Goal: Task Accomplishment & Management: Use online tool/utility

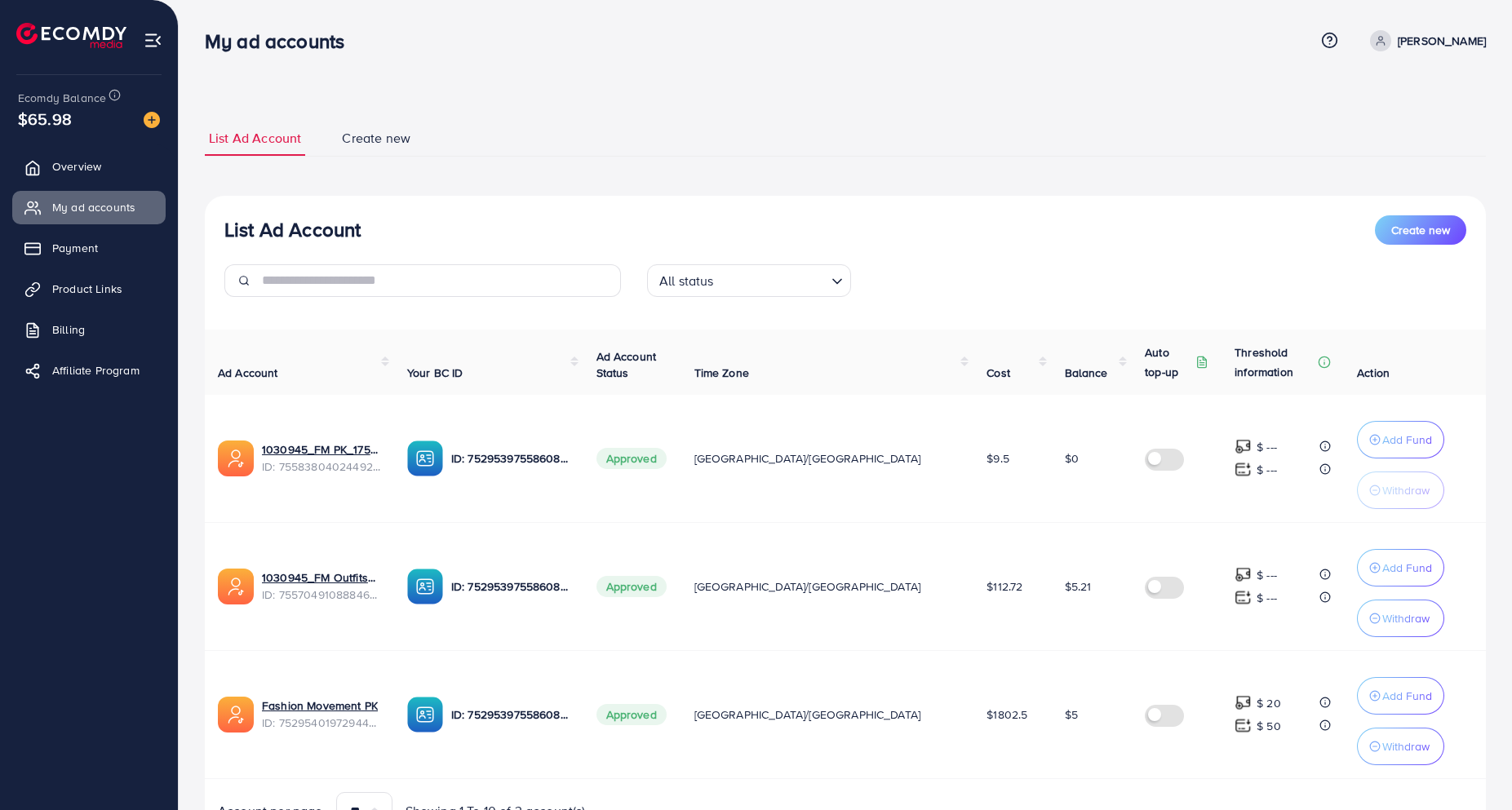
scroll to position [86, 0]
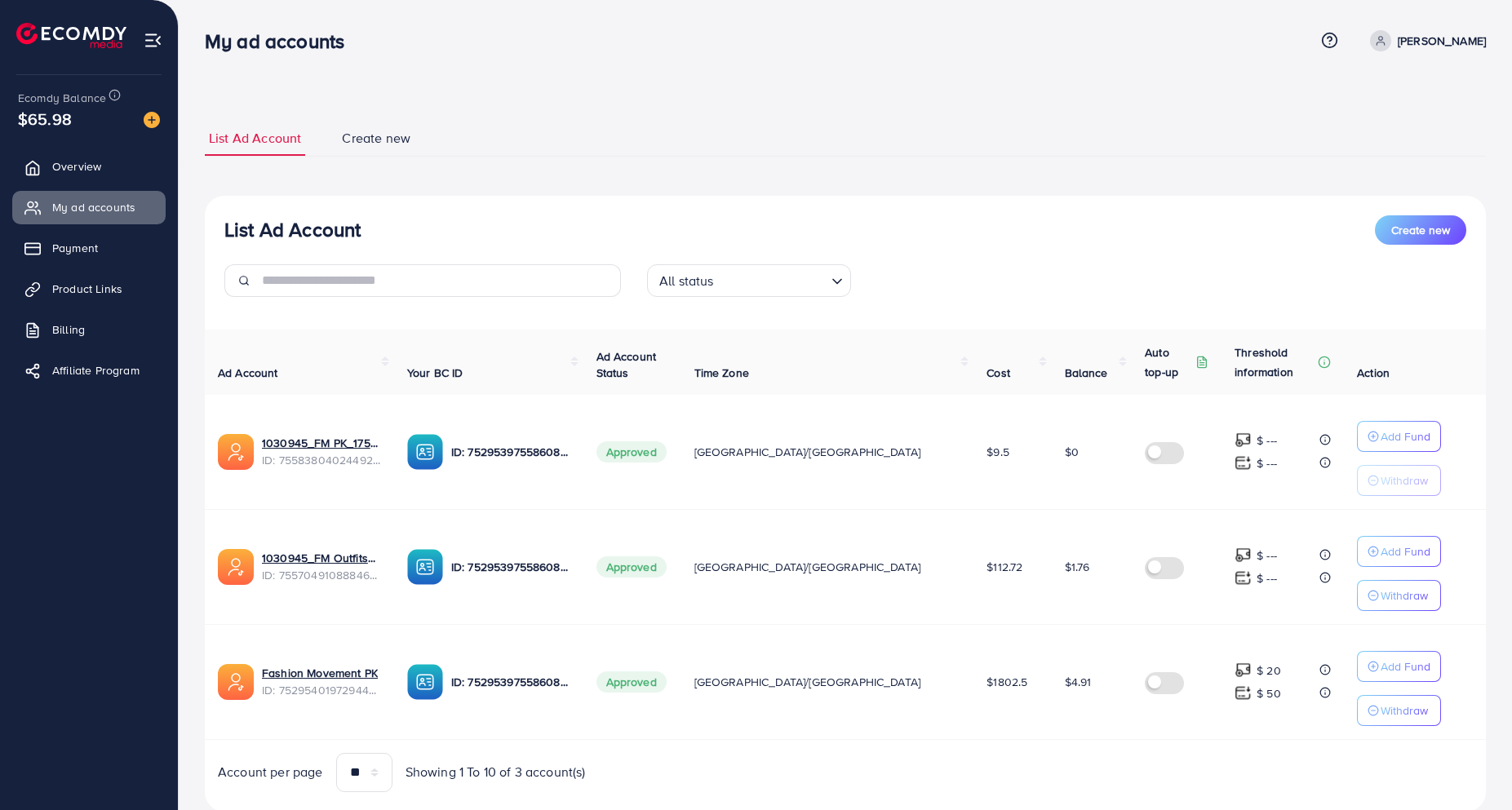
click at [615, 91] on div "List Ad Account Create new List Ad Account Create new All status Loading... Ad …" at bounding box center [845, 428] width 1333 height 857
click at [530, 42] on div "My ad accounts" at bounding box center [759, 41] width 1109 height 24
